Goal: Task Accomplishment & Management: Manage account settings

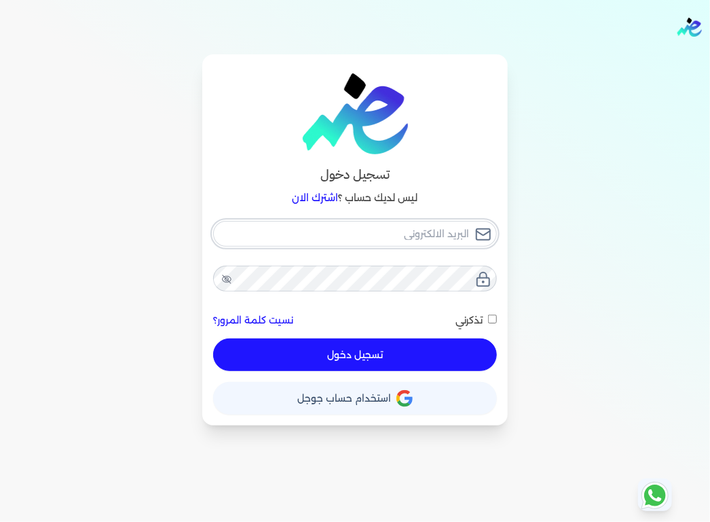
type input "[EMAIL_ADDRESS][DOMAIN_NAME]"
click at [495, 316] on div "[EMAIL_ADDRESS][DOMAIN_NAME] نسيت كلمة المرور؟ تذكرني تسجيل دخول" at bounding box center [355, 296] width 284 height 151
click at [493, 324] on span at bounding box center [490, 320] width 14 height 12
click at [493, 323] on input "تذكرني" at bounding box center [492, 318] width 9 height 9
checkbox input "true"
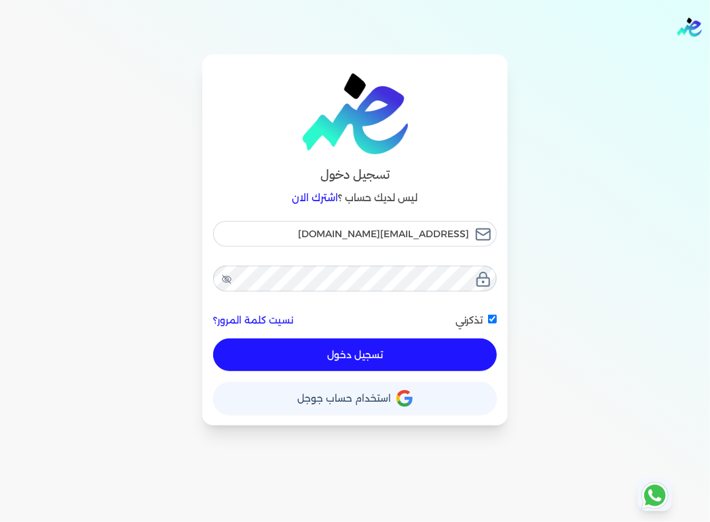
click at [388, 363] on button "تسجيل دخول" at bounding box center [355, 354] width 284 height 33
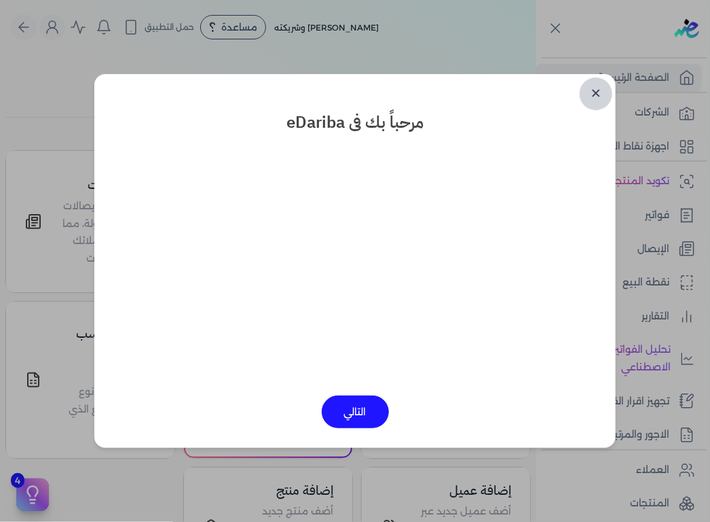
click at [598, 95] on link "✕" at bounding box center [596, 93] width 33 height 33
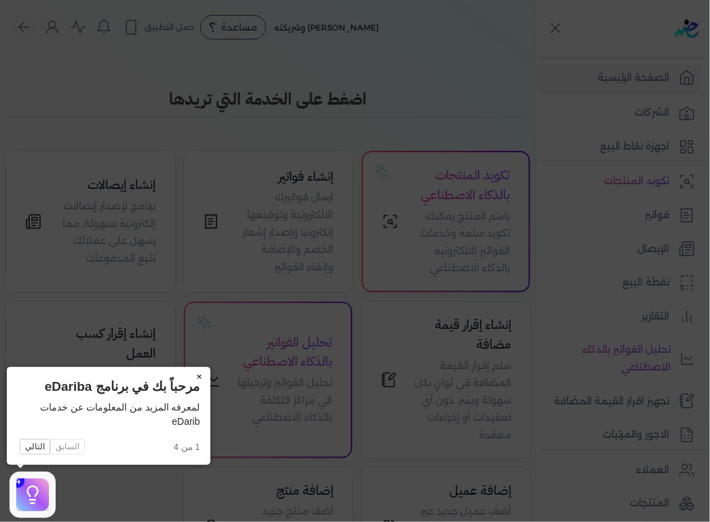
click at [196, 373] on button "×" at bounding box center [200, 376] width 22 height 19
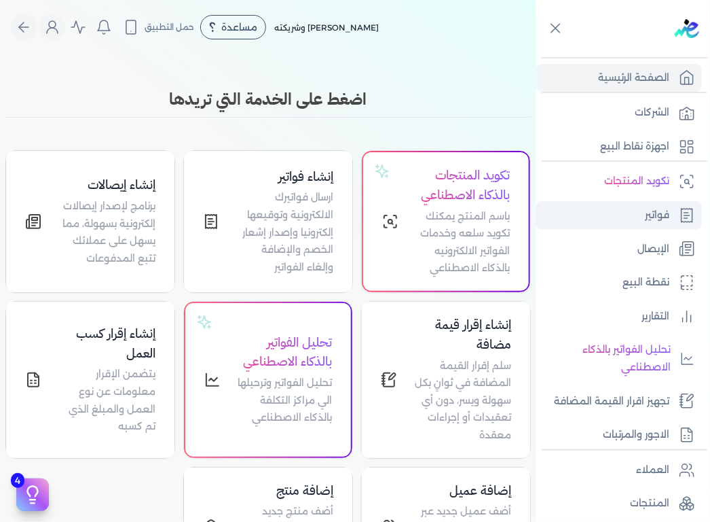
click at [653, 223] on link "فواتير" at bounding box center [620, 215] width 166 height 29
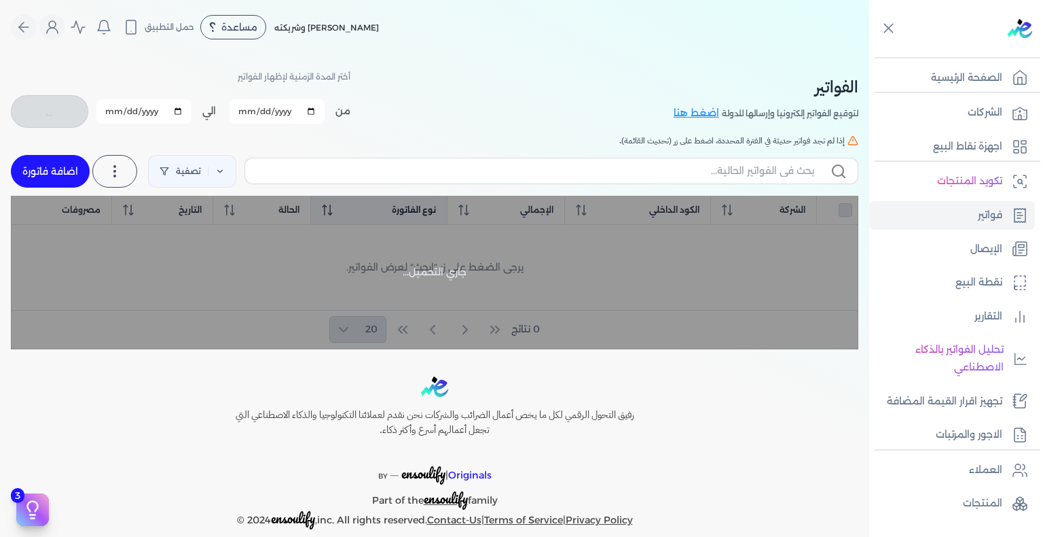
checkbox input "false"
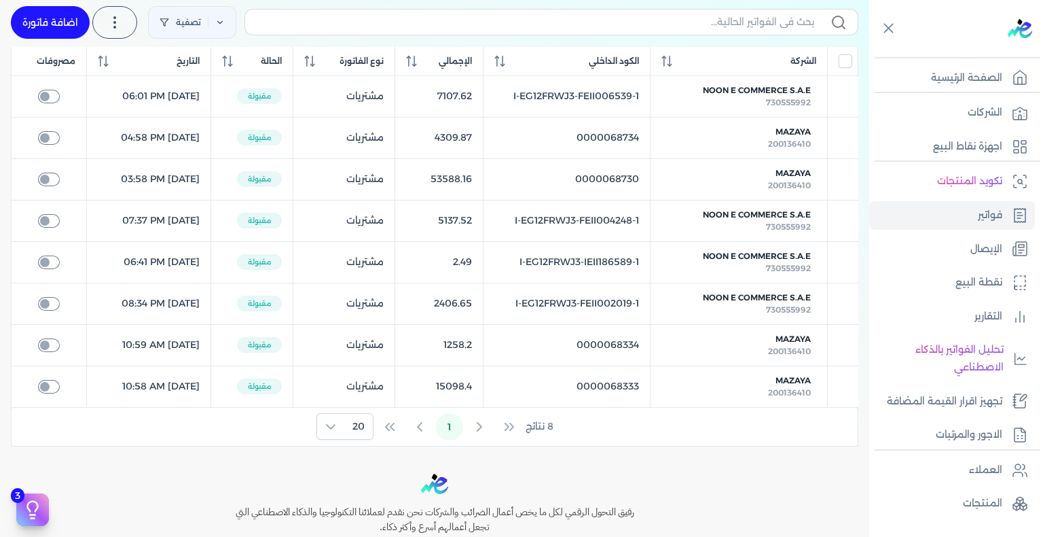
scroll to position [272, 0]
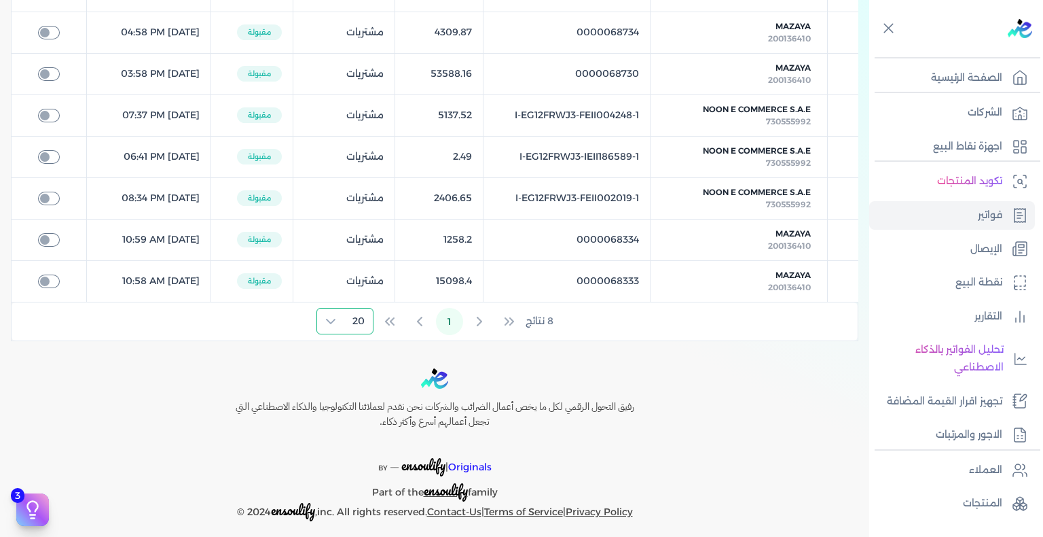
click at [356, 314] on span "20" at bounding box center [358, 320] width 29 height 25
click at [355, 398] on span "100" at bounding box center [355, 404] width 17 height 14
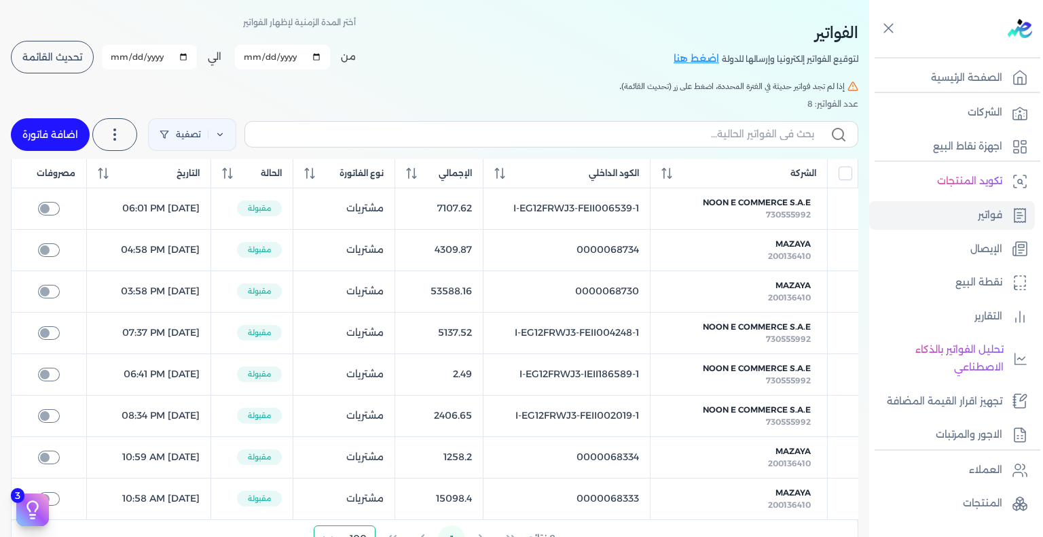
scroll to position [0, 0]
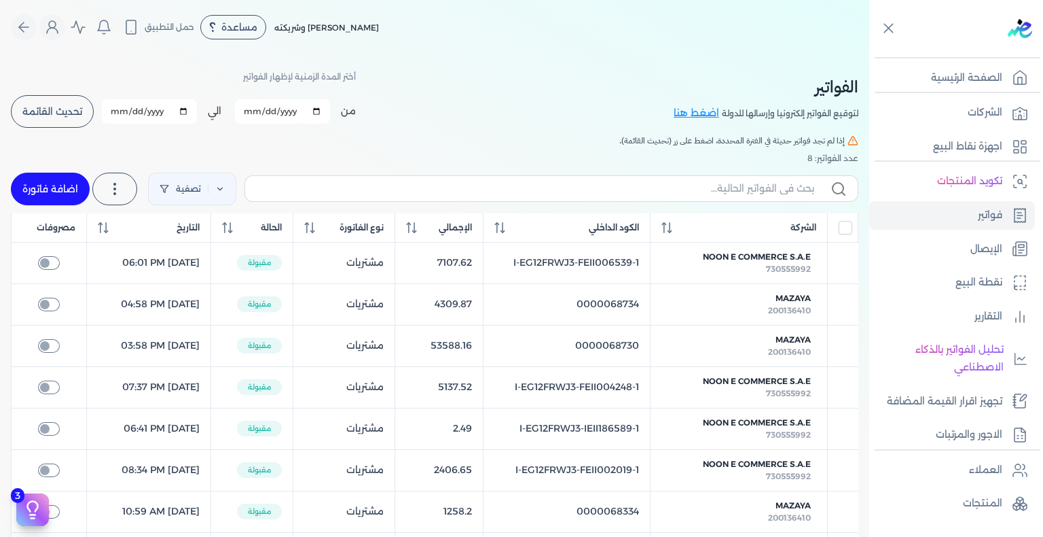
click at [257, 110] on input "[DATE]" at bounding box center [282, 111] width 95 height 24
click at [272, 113] on input "[DATE]" at bounding box center [282, 111] width 95 height 24
click at [304, 156] on div "عدد الفواتير: 8" at bounding box center [435, 158] width 848 height 12
click at [285, 114] on input "0005-08-01" at bounding box center [282, 111] width 95 height 24
type input "[DATE]"
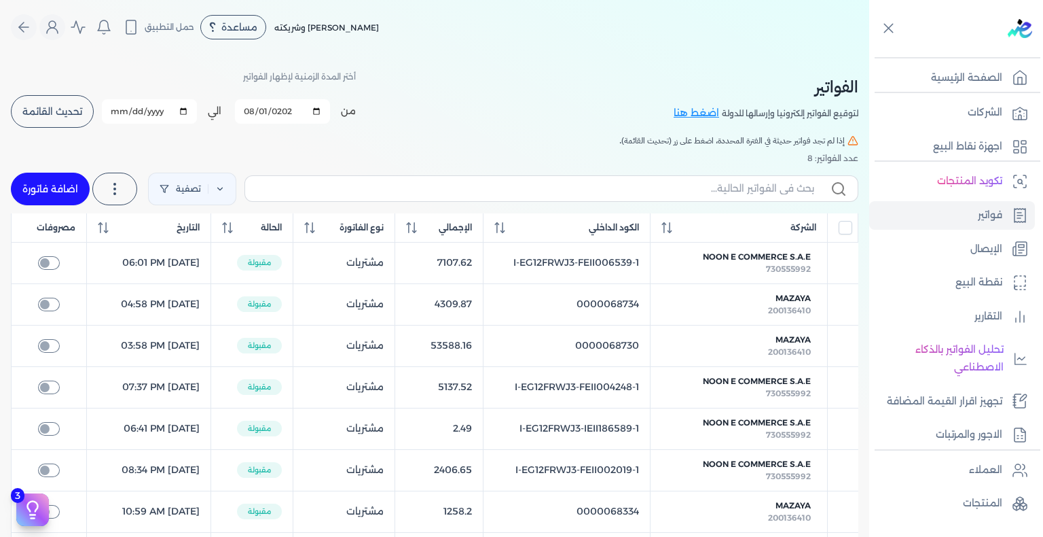
click at [136, 115] on input "[DATE]" at bounding box center [149, 111] width 95 height 24
click at [117, 108] on input "[DATE]" at bounding box center [149, 111] width 95 height 24
type input "[DATE]"
click at [69, 127] on div "من [DATE] الي [DATE] برجاء تحديد فتره زمنيه برجاء تحديد فتره زمنيه صالحة تحديث …" at bounding box center [183, 111] width 345 height 35
click at [72, 120] on button "تحديث القائمة" at bounding box center [52, 111] width 83 height 33
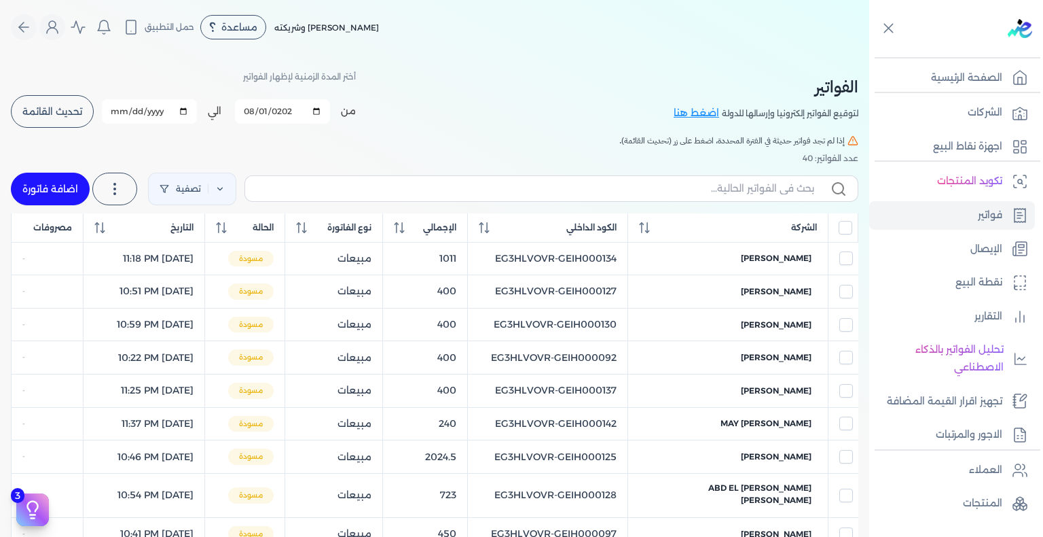
click at [90, 115] on button "تحديث القائمة" at bounding box center [52, 111] width 83 height 33
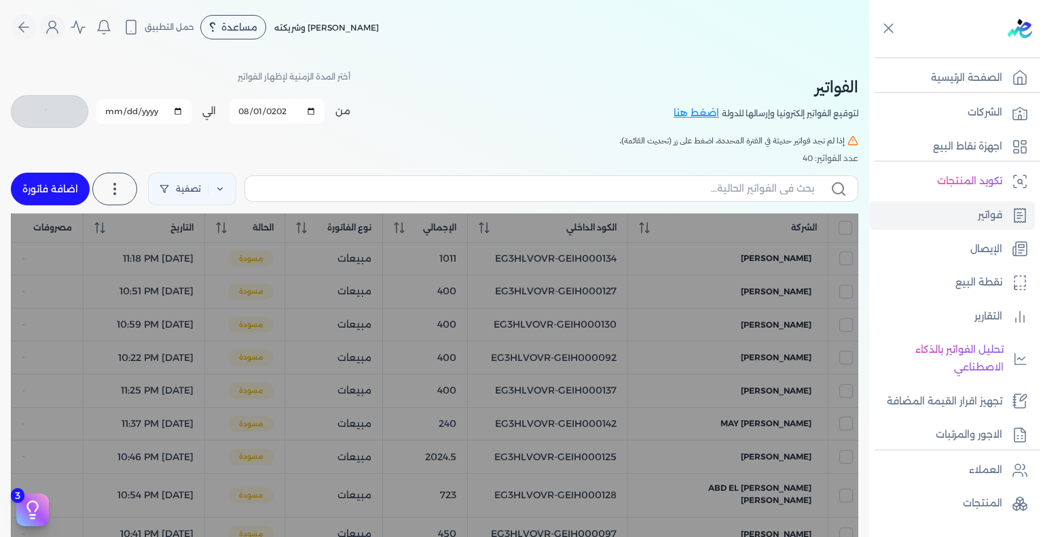
checkbox input "false"
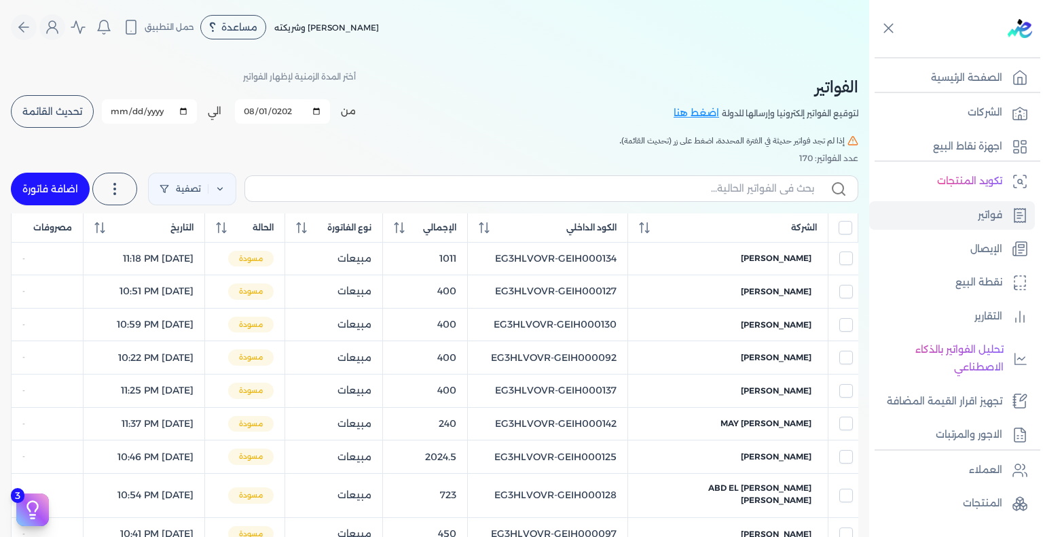
checkbox input "true"
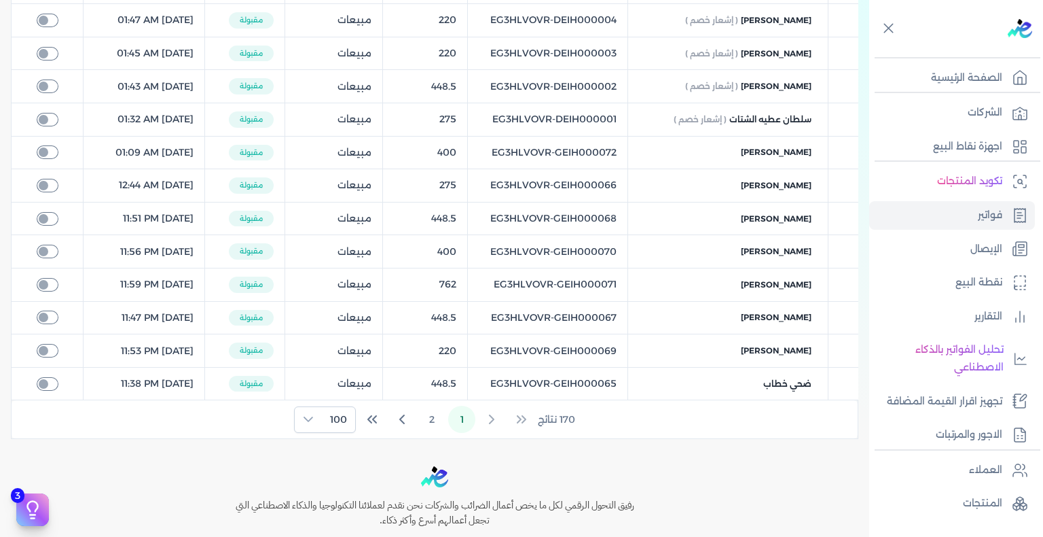
scroll to position [3261, 0]
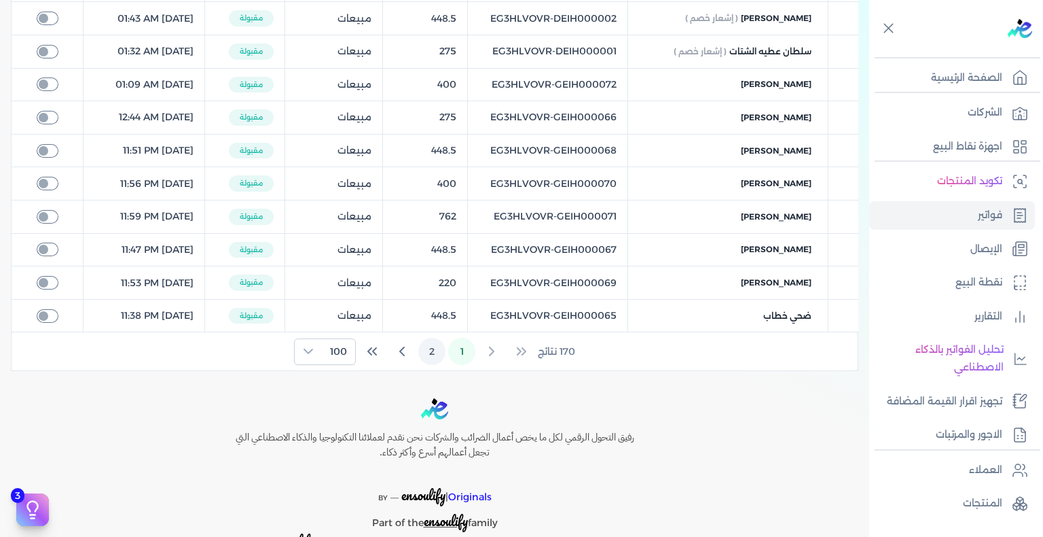
click at [430, 338] on button "2" at bounding box center [431, 351] width 27 height 27
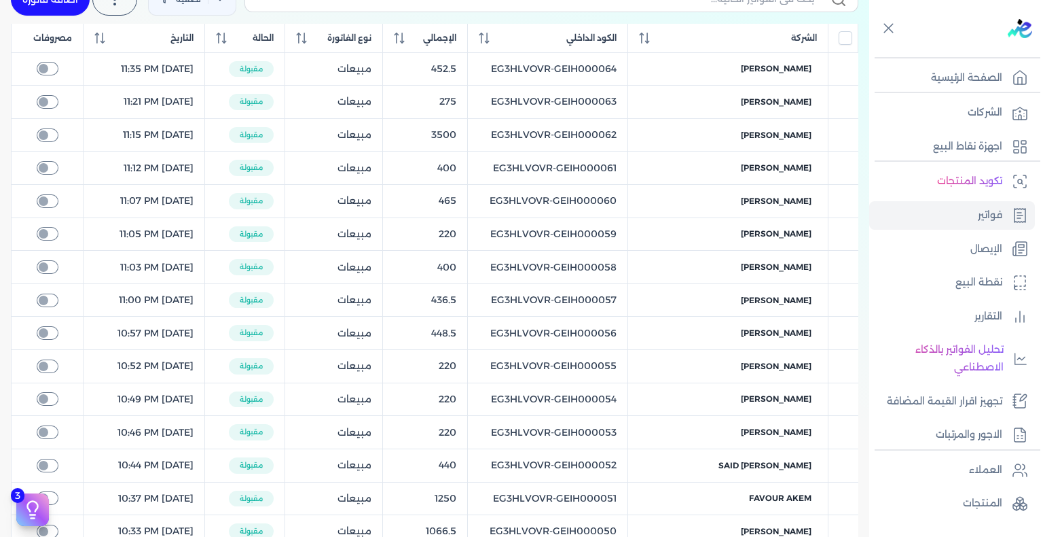
scroll to position [0, 0]
